Goal: Go to known website: Access a specific website the user already knows

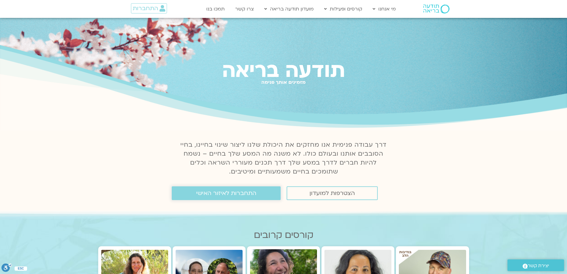
click at [207, 191] on span "התחברות לאיזור האישי" at bounding box center [226, 193] width 60 height 7
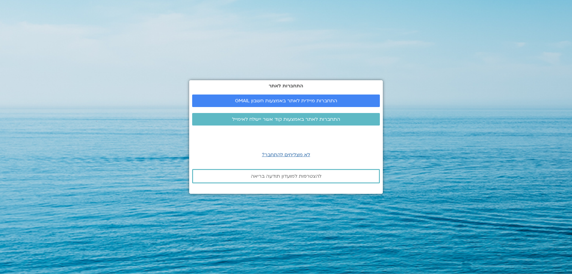
click at [208, 194] on div "התחברות לאתר התחברות מיידית לאתר באמצעות חשבון GMAIL התחברות לאתר באמצעות קוד א…" at bounding box center [285, 137] width 193 height 274
click at [249, 101] on span "התחברות מיידית לאתר באמצעות חשבון GMAIL" at bounding box center [286, 100] width 102 height 5
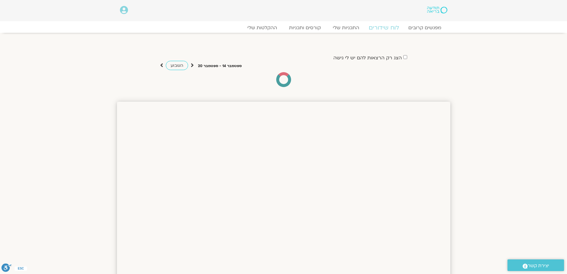
click at [381, 28] on link "לוח שידורים" at bounding box center [383, 27] width 45 height 7
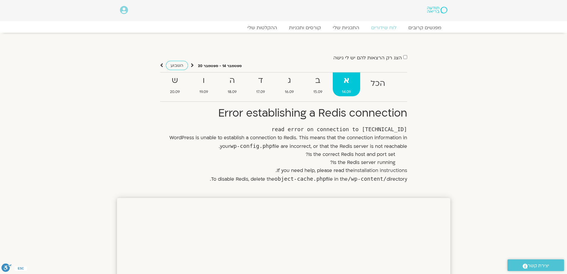
click at [346, 85] on strong "א" at bounding box center [346, 80] width 27 height 13
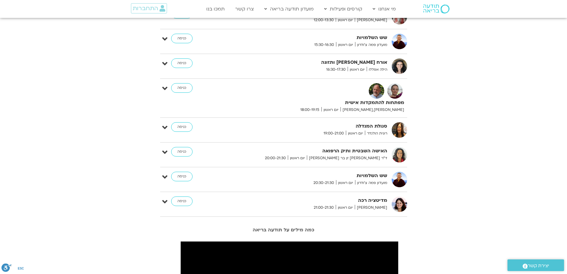
scroll to position [506, 0]
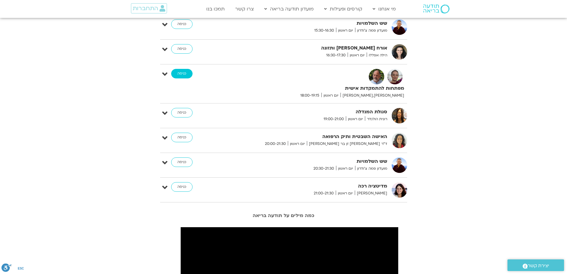
click at [185, 73] on link "כניסה" at bounding box center [181, 74] width 21 height 10
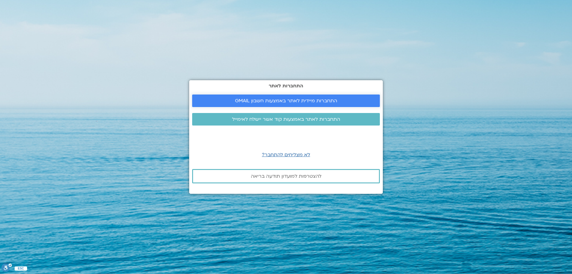
click at [289, 102] on span "התחברות מיידית לאתר באמצעות חשבון GMAIL" at bounding box center [286, 100] width 102 height 5
